Goal: Transaction & Acquisition: Register for event/course

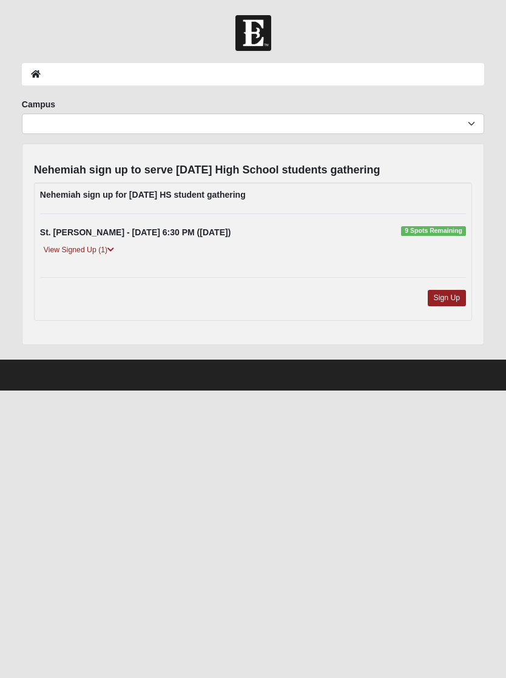
click at [446, 302] on link "Sign Up" at bounding box center [447, 298] width 39 height 16
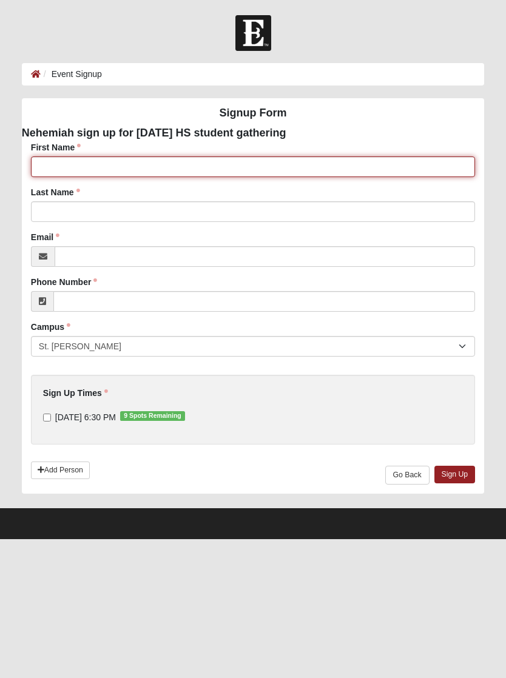
click at [180, 172] on input "First Name" at bounding box center [253, 166] width 444 height 21
type input "[PERSON_NAME]"
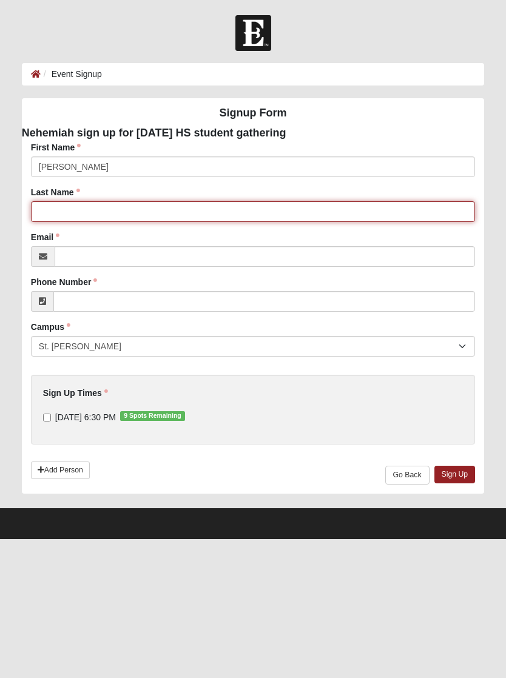
type input "[PERSON_NAME]"
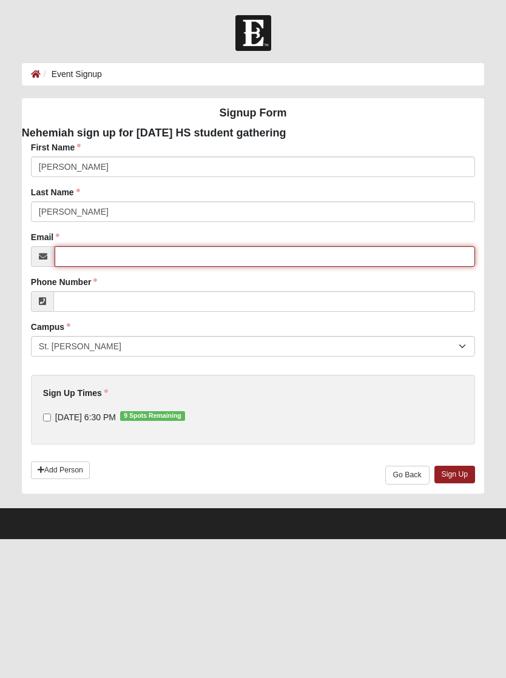
type input "[EMAIL_ADDRESS][DOMAIN_NAME]"
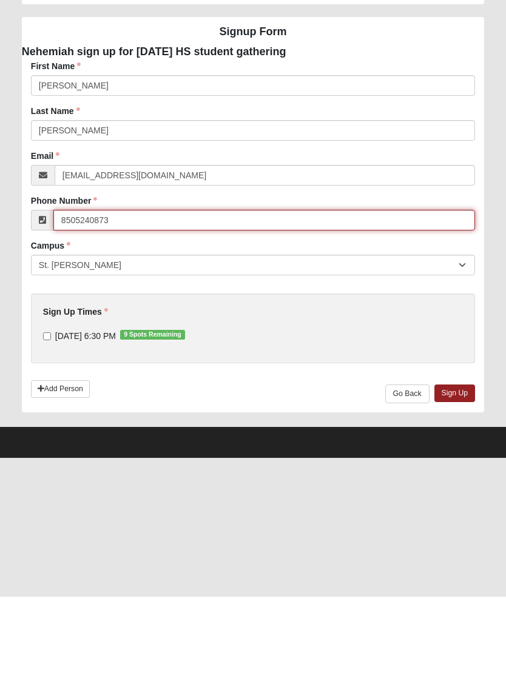
type input "8505240873"
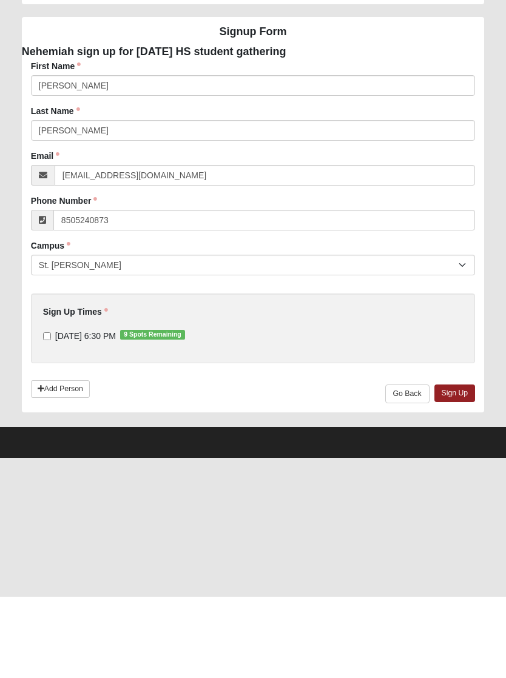
click at [45, 414] on input "[DATE] 6:30 PM 9 Spots Remaining" at bounding box center [47, 418] width 8 height 8
checkbox input "true"
type input "[PHONE_NUMBER]"
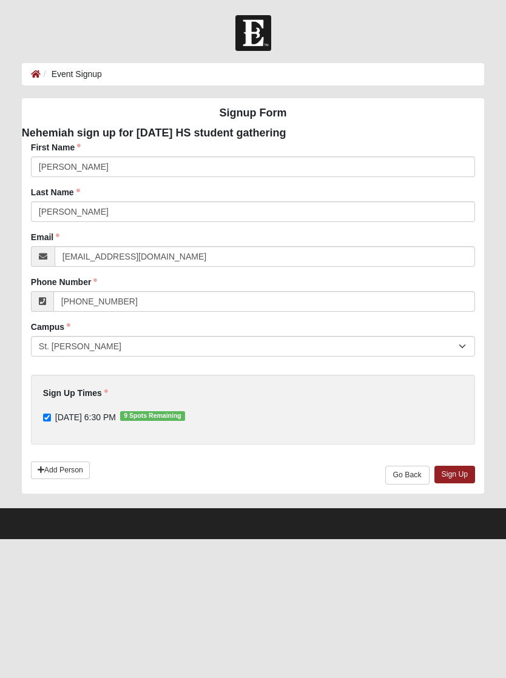
click at [459, 471] on link "Sign Up" at bounding box center [454, 475] width 41 height 18
